Goal: Transaction & Acquisition: Book appointment/travel/reservation

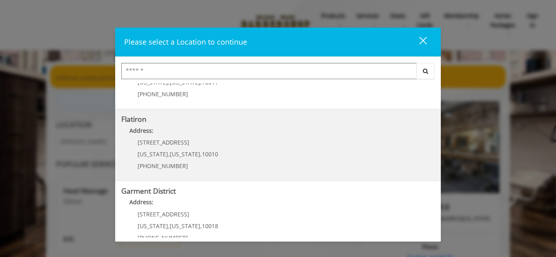
scroll to position [193, 0]
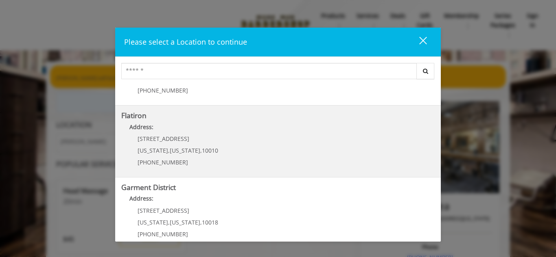
click at [136, 111] on b "Flatiron" at bounding box center [133, 116] width 25 height 10
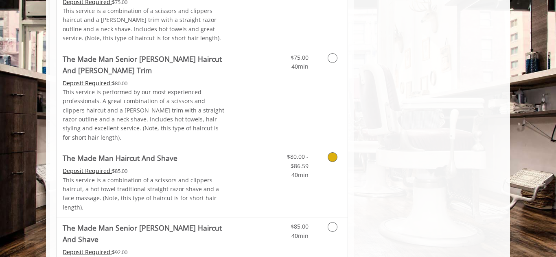
scroll to position [487, 0]
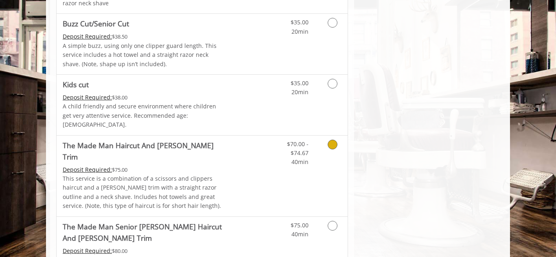
click at [166, 140] on Trim "The Made Man Haircut And [PERSON_NAME] Trim" at bounding box center [144, 151] width 163 height 23
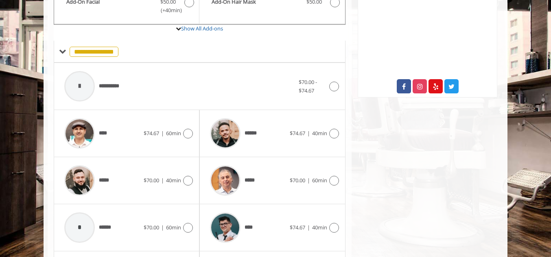
scroll to position [302, 0]
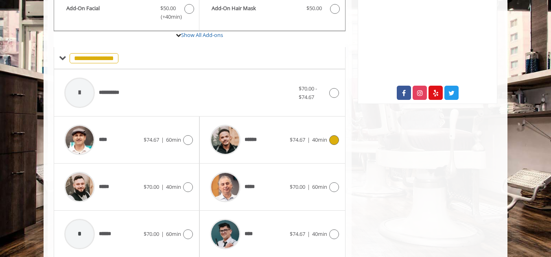
click at [250, 136] on span "******" at bounding box center [251, 140] width 15 height 9
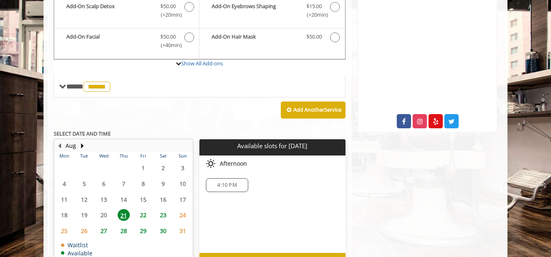
scroll to position [279, 0]
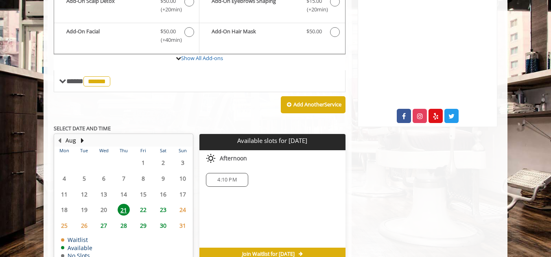
click at [145, 204] on span "22" at bounding box center [143, 210] width 12 height 12
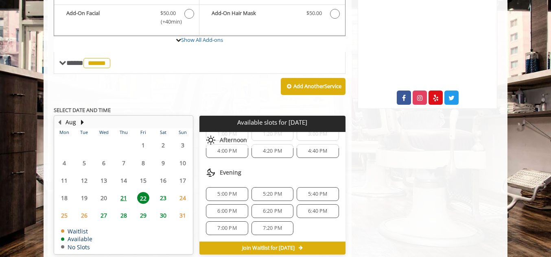
scroll to position [118, 0]
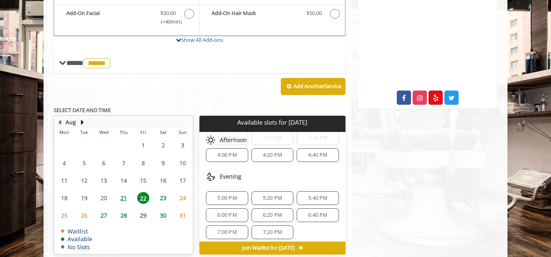
click at [324, 152] on span "4:40 PM" at bounding box center [317, 155] width 35 height 7
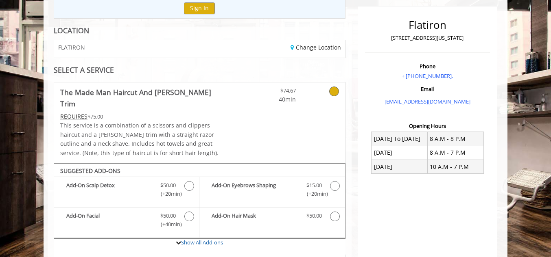
scroll to position [0, 0]
